Goal: Find specific fact: Find contact information

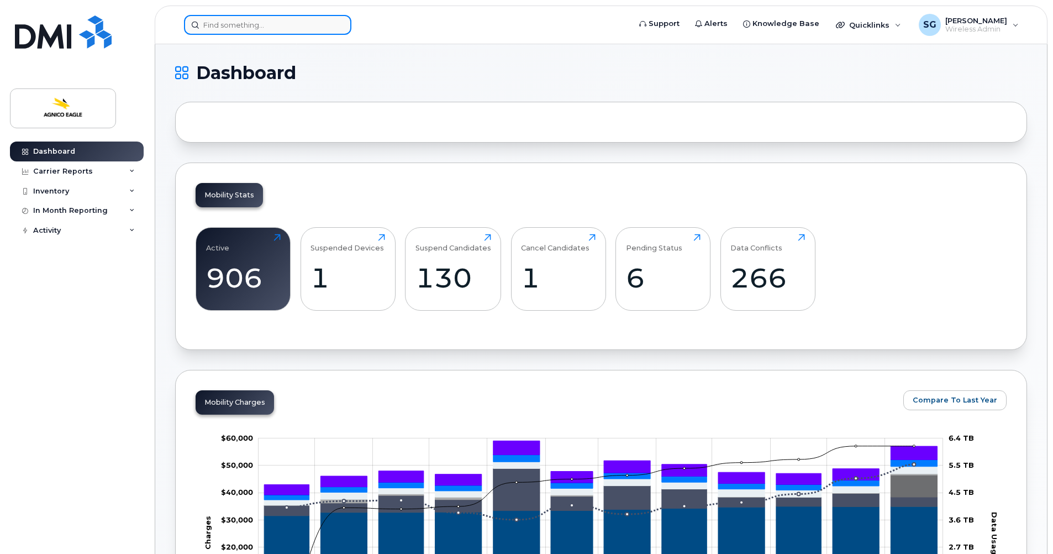
click at [275, 27] on input at bounding box center [267, 25] width 167 height 20
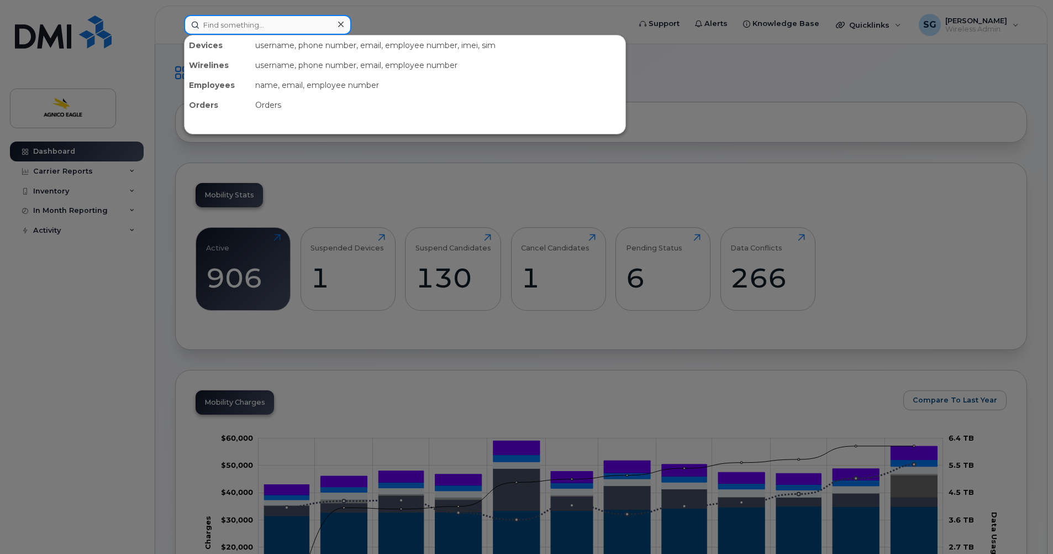
paste input "[PERSON_NAME]"
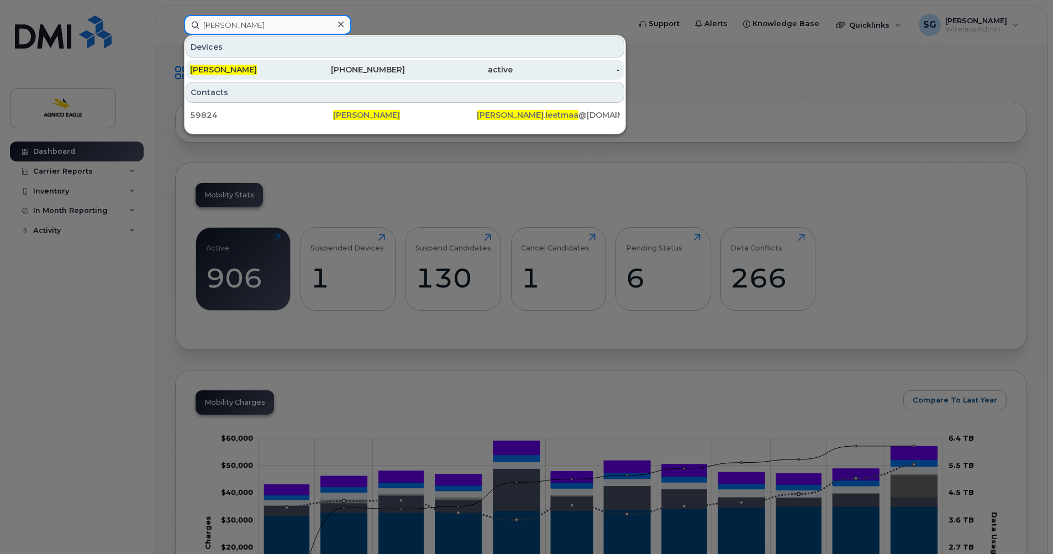
type input "[PERSON_NAME]"
click at [371, 67] on div "514-557-2241" at bounding box center [352, 69] width 108 height 11
